Goal: Transaction & Acquisition: Purchase product/service

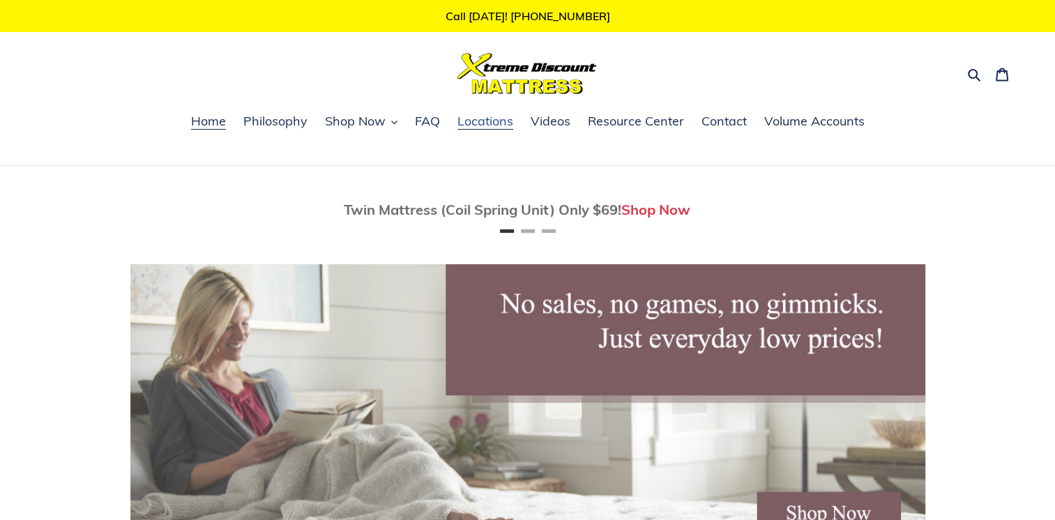
click at [479, 127] on span "Locations" at bounding box center [485, 121] width 56 height 17
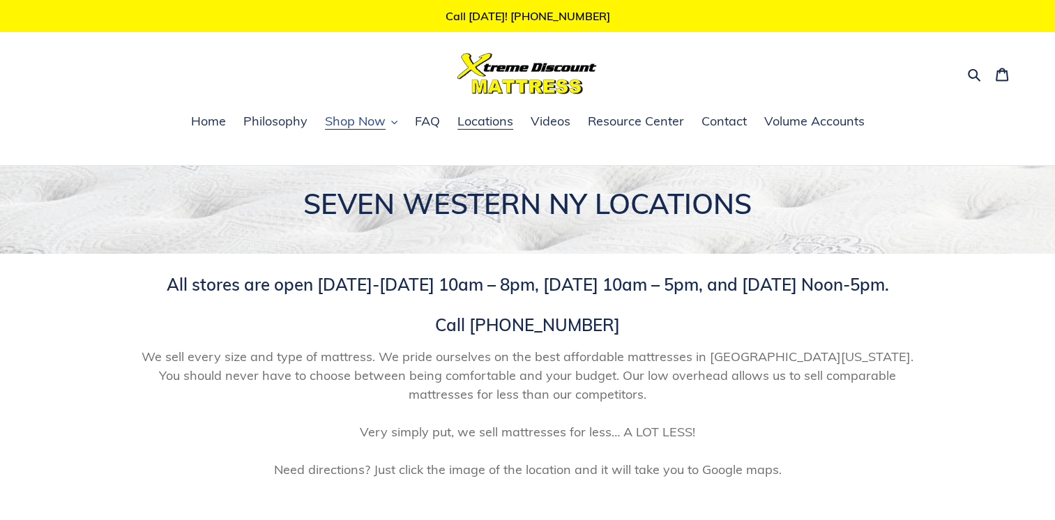
click at [378, 118] on span "Shop Now" at bounding box center [355, 121] width 61 height 17
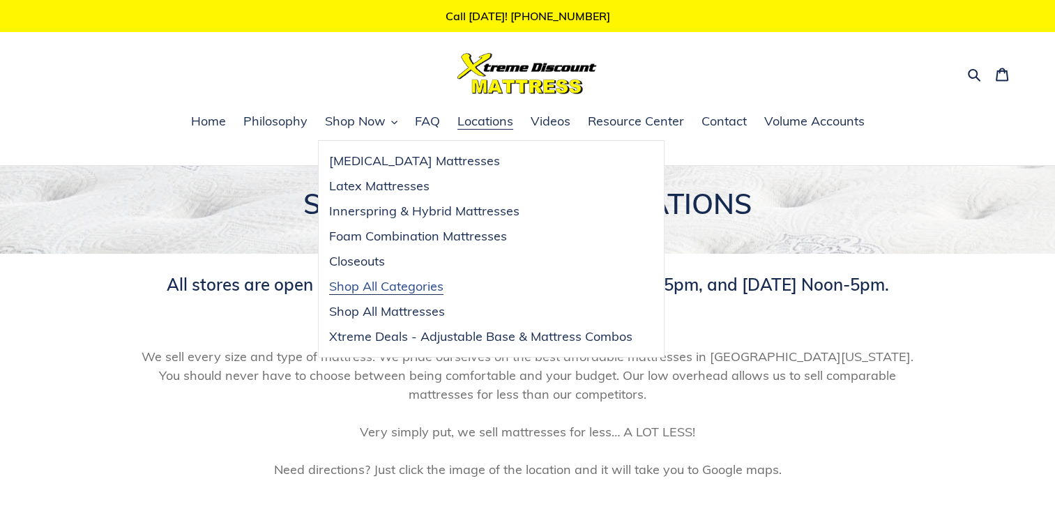
click at [426, 288] on span "Shop All Categories" at bounding box center [386, 286] width 114 height 17
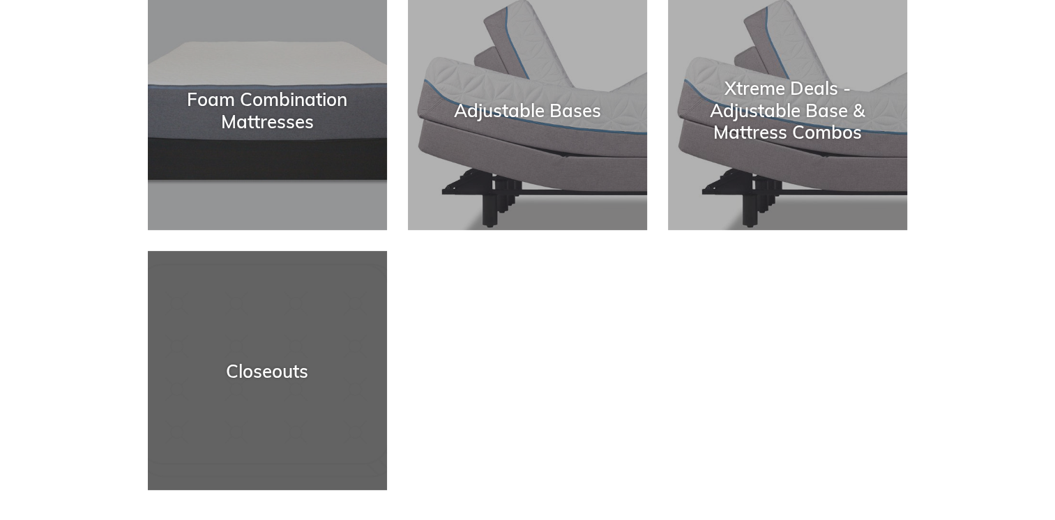
scroll to position [627, 0]
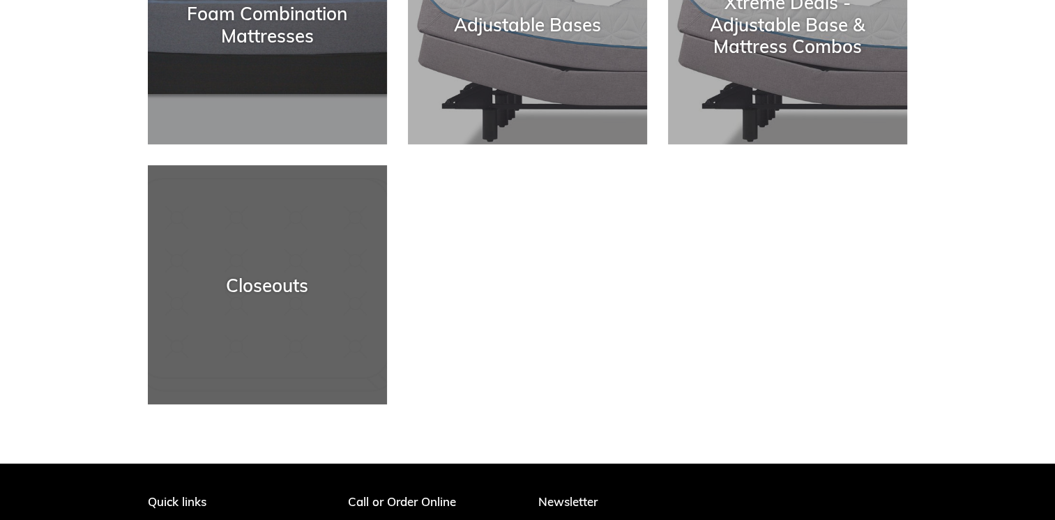
click at [261, 287] on div "Closeouts" at bounding box center [267, 285] width 239 height 22
click at [291, 287] on div "Closeouts" at bounding box center [267, 285] width 239 height 22
click at [291, 288] on div "Closeouts" at bounding box center [267, 285] width 239 height 22
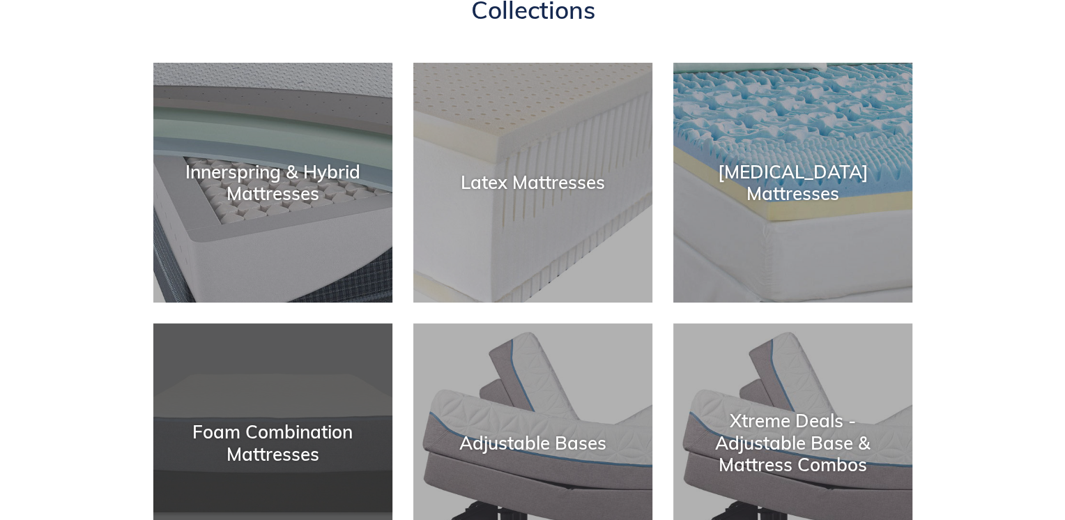
scroll to position [0, 0]
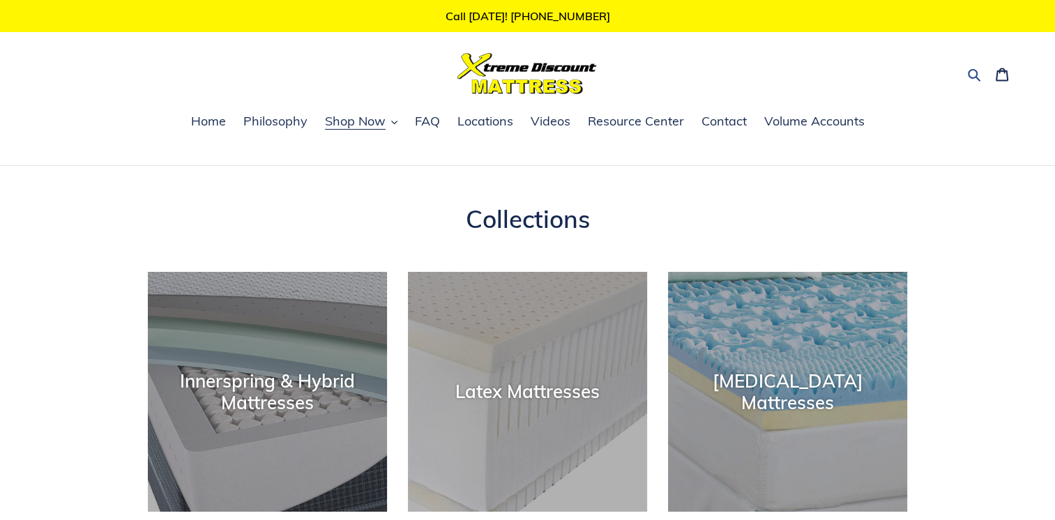
click at [972, 75] on icon "button" at bounding box center [974, 75] width 14 height 14
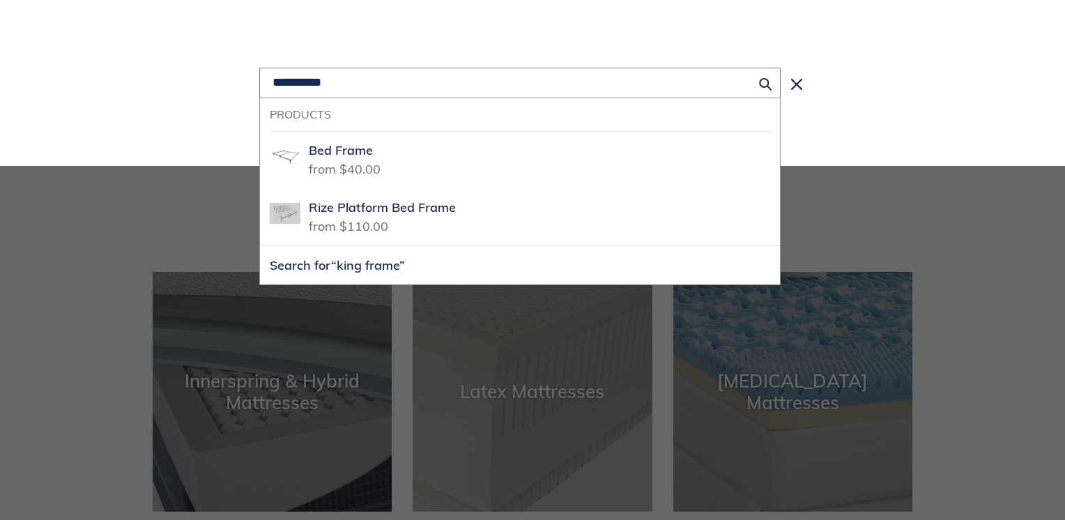
type input "**********"
click at [260, 246] on button "Search for “king frame”" at bounding box center [520, 265] width 520 height 38
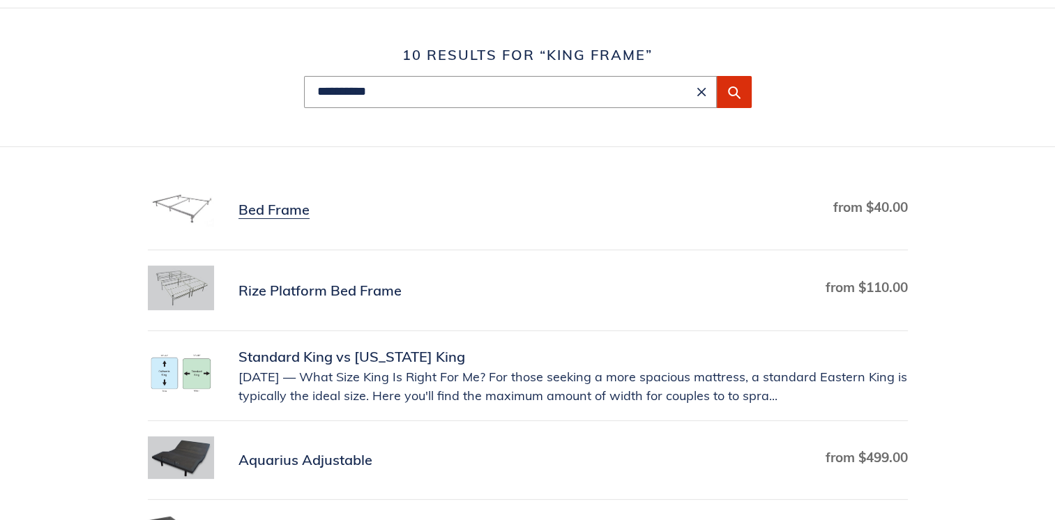
scroll to position [56, 0]
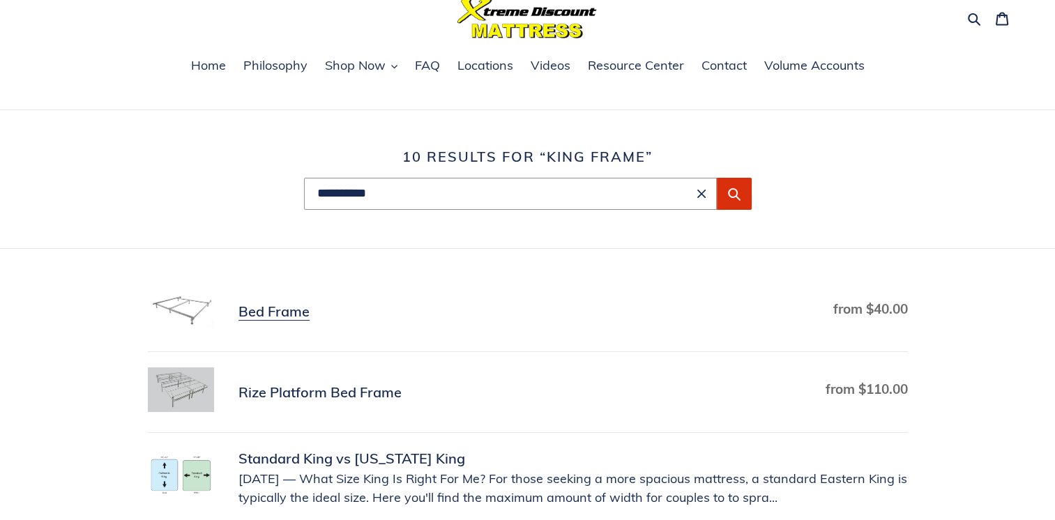
click at [258, 307] on link "Bed Frame" at bounding box center [528, 311] width 760 height 49
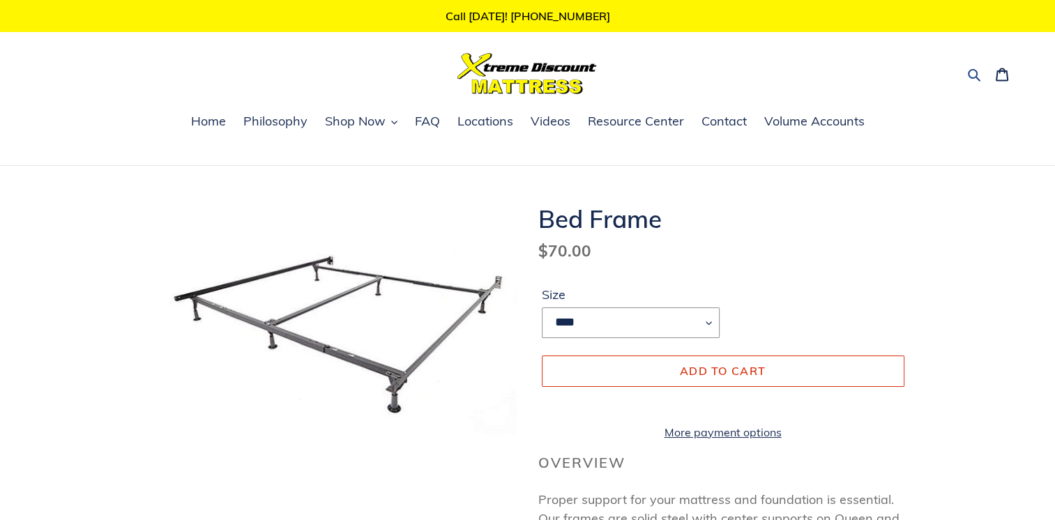
click at [974, 77] on icon "button" at bounding box center [973, 75] width 13 height 13
